Goal: Check status: Check status

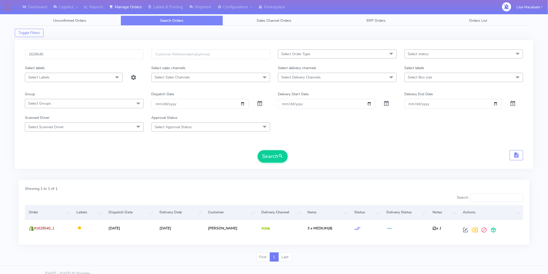
click at [44, 56] on input "1628540" at bounding box center [84, 54] width 119 height 10
type input "1628198"
drag, startPoint x: 268, startPoint y: 161, endPoint x: 267, endPoint y: 157, distance: 3.7
click at [268, 159] on button "Search" at bounding box center [273, 156] width 30 height 12
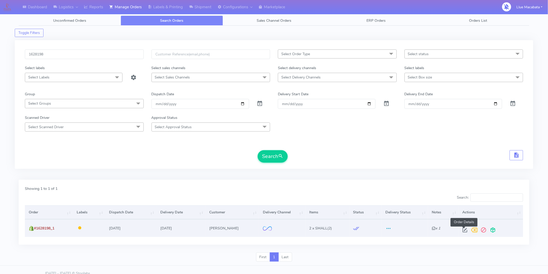
click at [462, 230] on span at bounding box center [464, 231] width 9 height 5
select select "2"
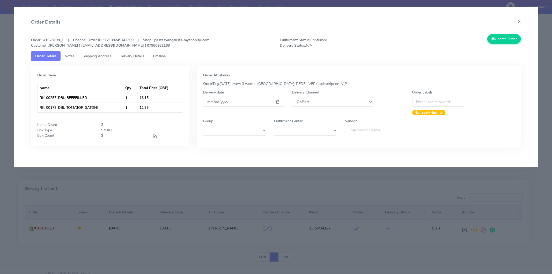
click at [158, 56] on span "Timeline" at bounding box center [158, 56] width 13 height 5
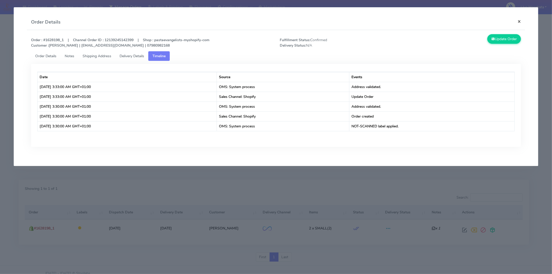
click at [517, 21] on button "×" at bounding box center [519, 21] width 12 height 14
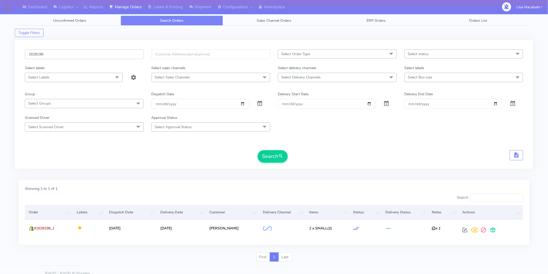
click at [52, 55] on input "1628198" at bounding box center [84, 54] width 119 height 10
paste input "7415"
type input "1627415"
drag, startPoint x: 276, startPoint y: 161, endPoint x: 268, endPoint y: 161, distance: 8.3
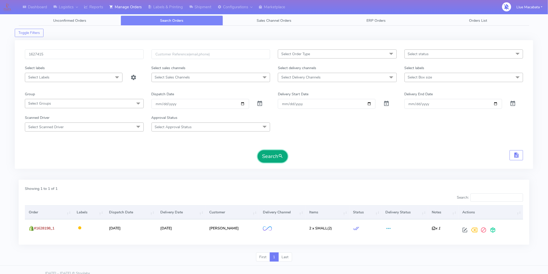
click at [275, 161] on button "Search" at bounding box center [273, 156] width 30 height 12
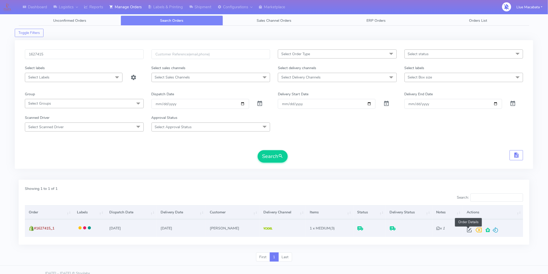
click at [467, 230] on span at bounding box center [468, 231] width 9 height 5
select select "5"
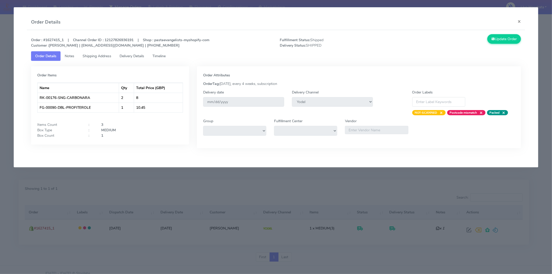
click at [162, 58] on link "Timeline" at bounding box center [158, 56] width 21 height 10
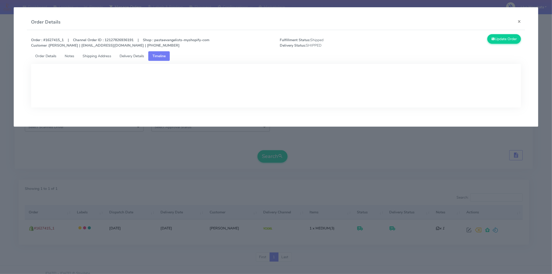
click at [131, 58] on link "Delivery Details" at bounding box center [131, 56] width 33 height 10
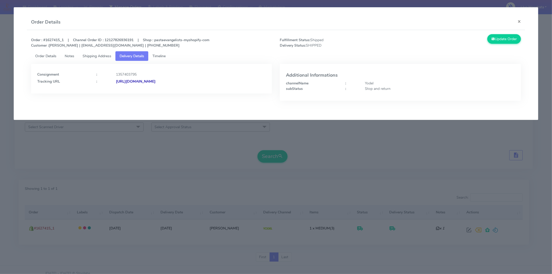
click at [156, 81] on strong "[URL][DOMAIN_NAME]" at bounding box center [136, 81] width 40 height 5
drag, startPoint x: 518, startPoint y: 19, endPoint x: 506, endPoint y: 21, distance: 12.3
click at [518, 19] on button "×" at bounding box center [519, 21] width 12 height 14
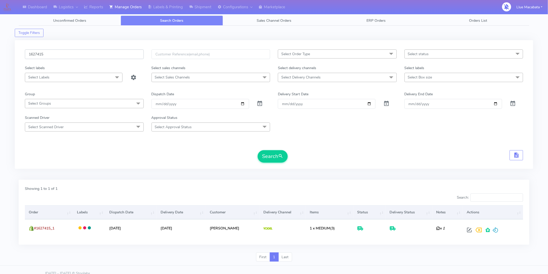
click at [56, 56] on input "1627415" at bounding box center [84, 54] width 119 height 10
paste input "614"
type input "1627614"
click at [267, 153] on button "Search" at bounding box center [273, 156] width 30 height 12
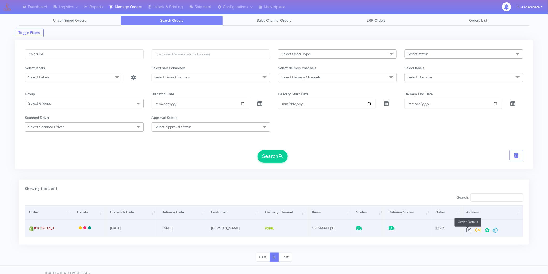
click at [468, 232] on span at bounding box center [468, 231] width 9 height 5
select select "5"
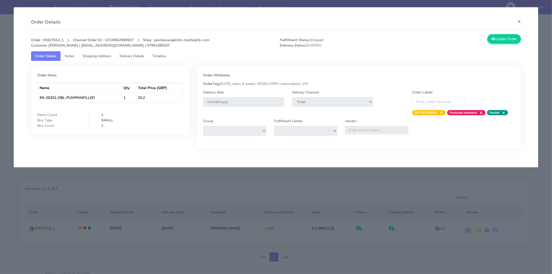
click at [160, 55] on span "Timeline" at bounding box center [158, 56] width 13 height 5
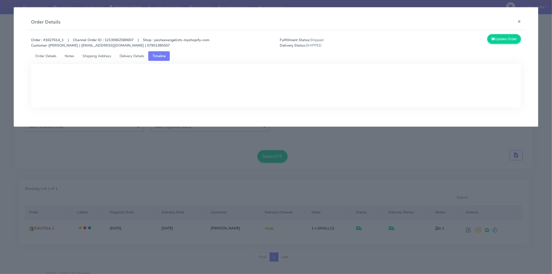
click at [140, 55] on span "Delivery Details" at bounding box center [132, 56] width 25 height 5
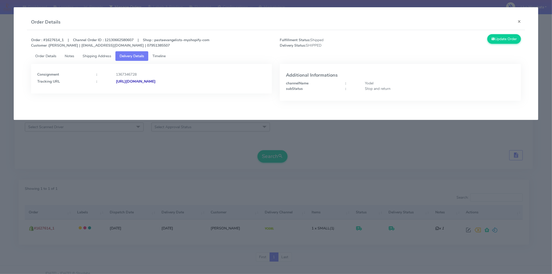
click at [156, 81] on strong "[URL][DOMAIN_NAME]" at bounding box center [136, 81] width 40 height 5
